Goal: Check status: Check status

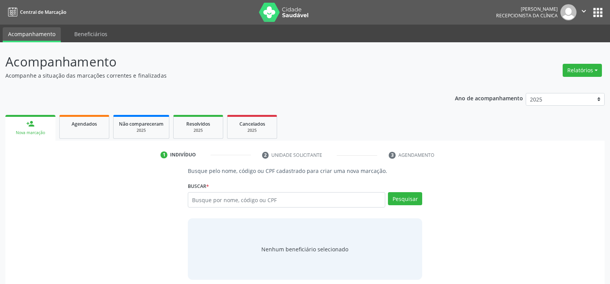
click at [227, 198] on input "text" at bounding box center [286, 199] width 197 height 15
type input "037.367.504-63"
click at [414, 201] on button "Pesquisar" at bounding box center [405, 198] width 34 height 13
type input "037.367.504-63"
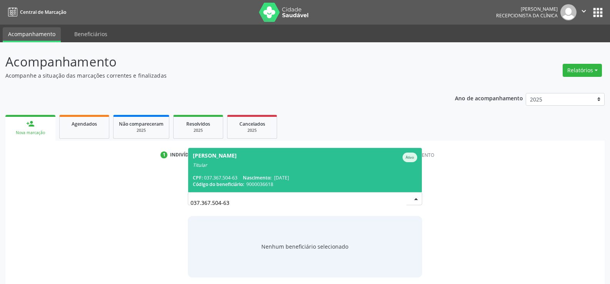
click at [237, 159] on div "[PERSON_NAME]" at bounding box center [215, 158] width 44 height 10
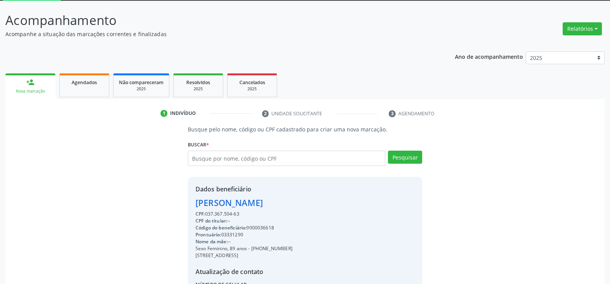
scroll to position [122, 0]
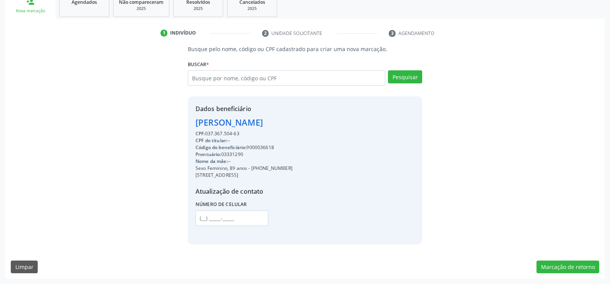
drag, startPoint x: 196, startPoint y: 123, endPoint x: 317, endPoint y: 124, distance: 121.2
click at [317, 124] on div "Dados beneficiário [PERSON_NAME] CPF: 037.367.504-63 CPF do titular: -- Código …" at bounding box center [305, 171] width 234 height 148
copy div "[PERSON_NAME]"
drag, startPoint x: 260, startPoint y: 169, endPoint x: 299, endPoint y: 165, distance: 39.1
click at [293, 165] on div "Sexo Feminino, 89 anos - [PHONE_NUMBER]" at bounding box center [244, 168] width 97 height 7
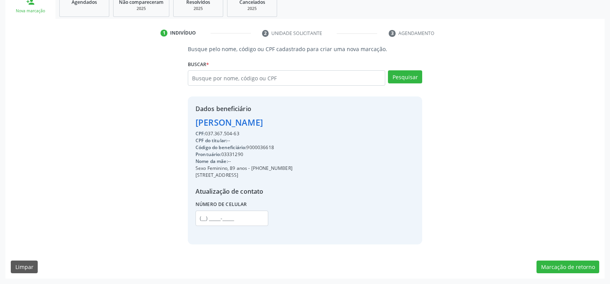
copy div "98693-7811"
click at [225, 77] on input "text" at bounding box center [286, 77] width 197 height 15
paste input "330.732.104-82"
type input "330.732.104-82"
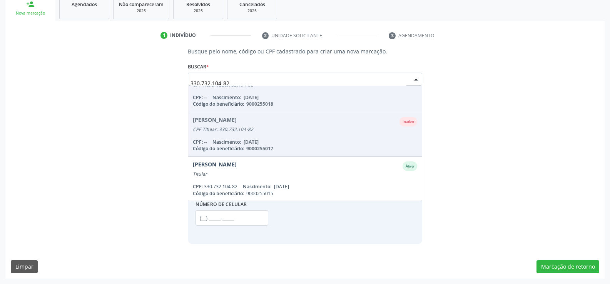
scroll to position [19, 0]
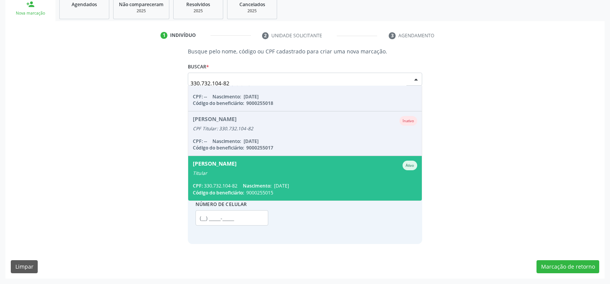
click at [273, 173] on div "Titular" at bounding box center [305, 174] width 224 height 6
